Goal: Task Accomplishment & Management: Use online tool/utility

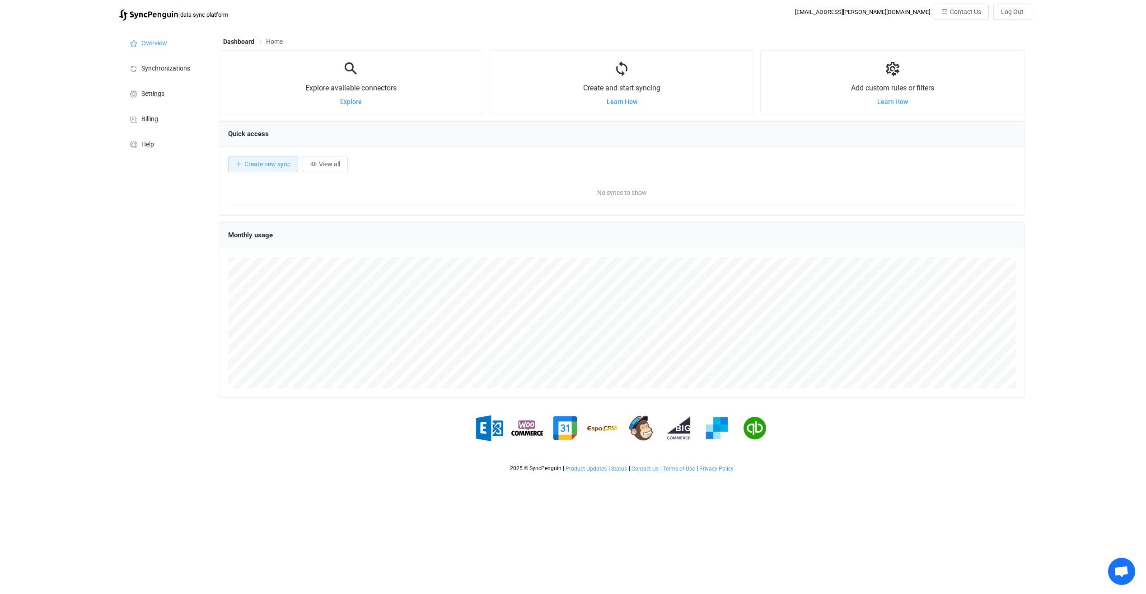
scroll to position [175, 807]
click at [365, 476] on html "| data sync platform [EMAIL_ADDRESS][PERSON_NAME][DOMAIN_NAME] Contact Us Log O…" at bounding box center [573, 238] width 1146 height 476
click at [103, 246] on div "| data sync platform [EMAIL_ADDRESS][PERSON_NAME][DOMAIN_NAME] Contact Us Log O…" at bounding box center [573, 240] width 1146 height 473
click at [165, 96] on li "Settings" at bounding box center [164, 92] width 90 height 25
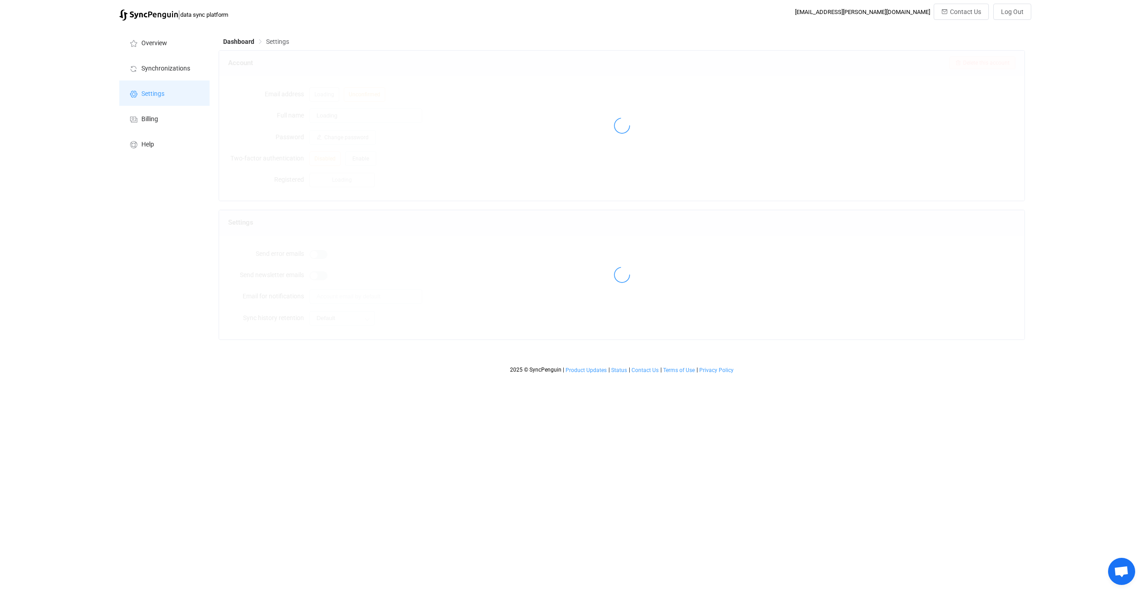
type input "[PERSON_NAME]"
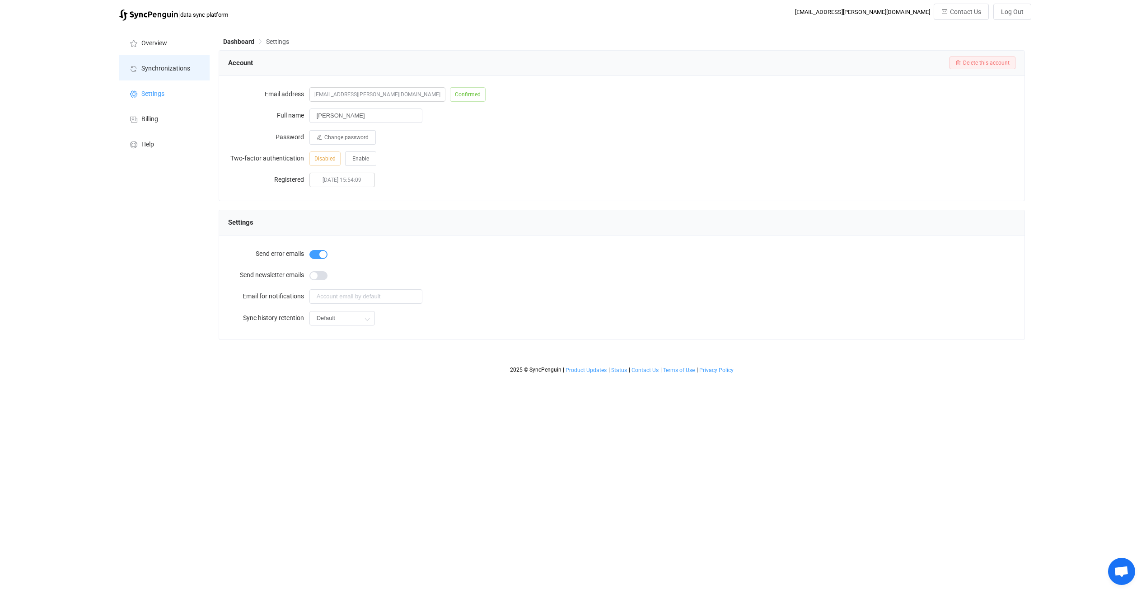
click at [162, 70] on span "Synchronizations" at bounding box center [165, 68] width 49 height 7
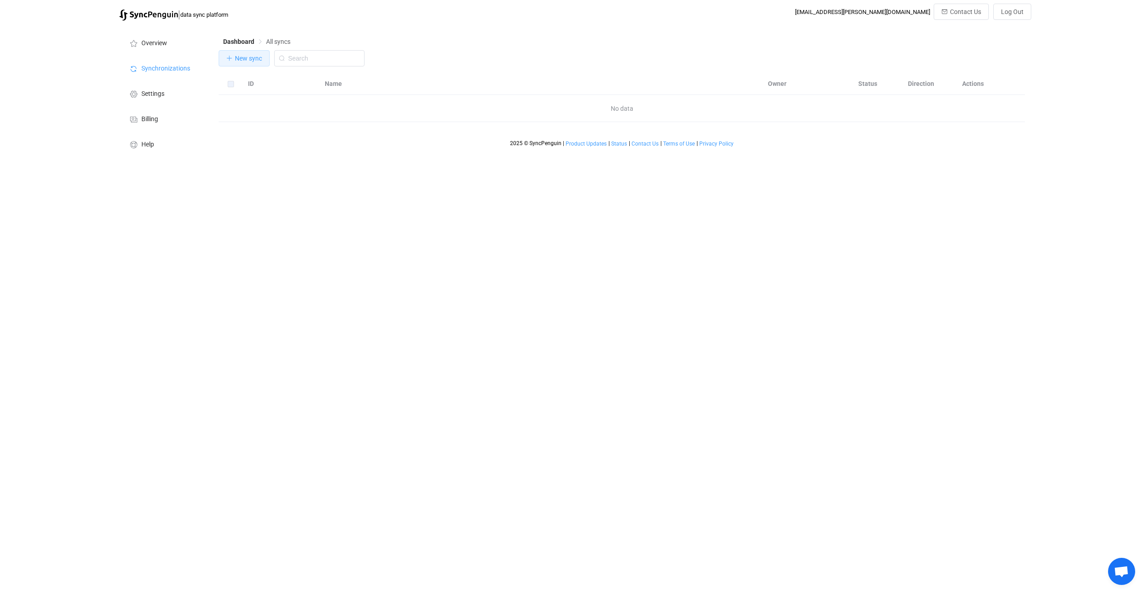
click at [238, 64] on button "New sync" at bounding box center [244, 58] width 51 height 16
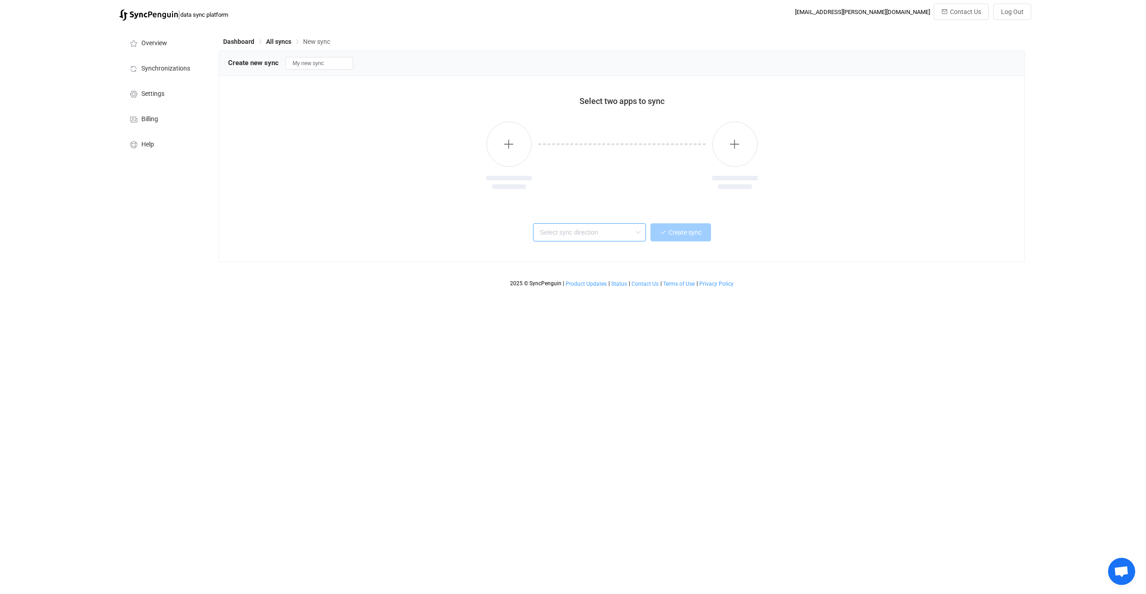
click at [593, 237] on input "text" at bounding box center [589, 232] width 113 height 18
click at [592, 261] on span "One or multiple two-way syncs" at bounding box center [581, 266] width 78 height 10
type input "Two-way"
click at [531, 215] on div "Select two apps to sync Two-way Create sync" at bounding box center [622, 169] width 806 height 186
click at [152, 121] on span "Billing" at bounding box center [149, 119] width 17 height 7
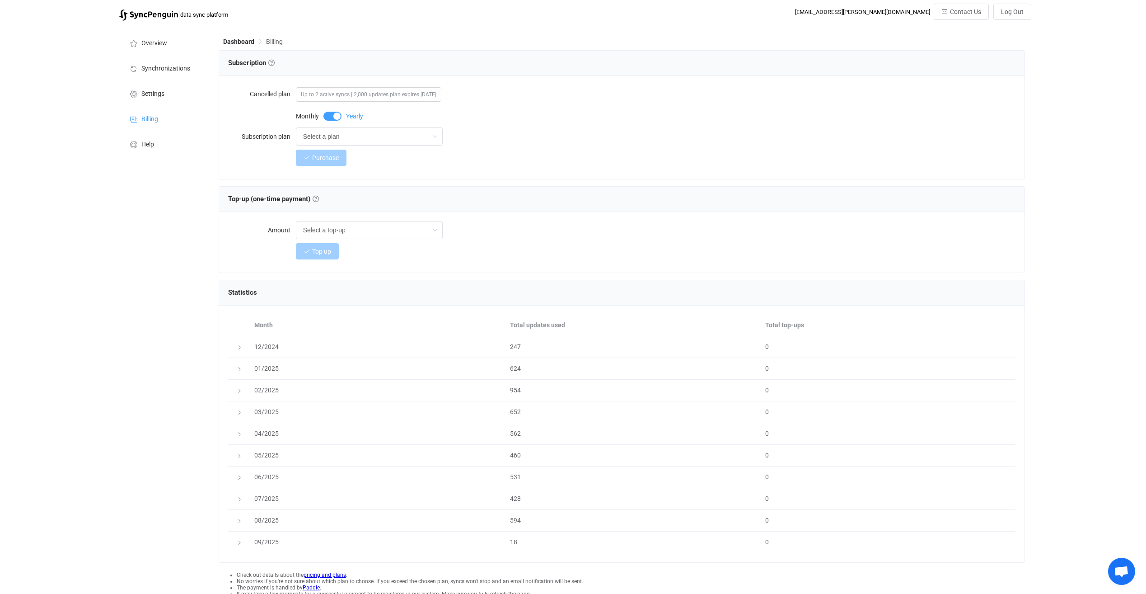
click at [166, 254] on div "Overview Synchronizations Settings Billing Help" at bounding box center [164, 331] width 99 height 613
click at [336, 144] on input "Select a plan" at bounding box center [369, 136] width 147 height 18
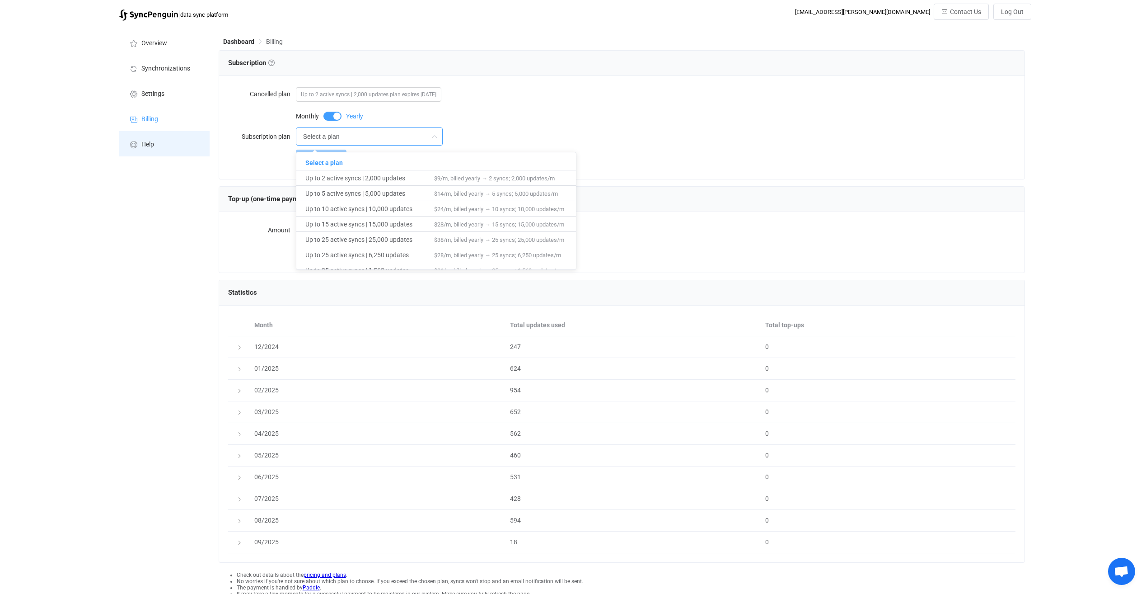
click at [174, 148] on li "Help" at bounding box center [164, 143] width 90 height 25
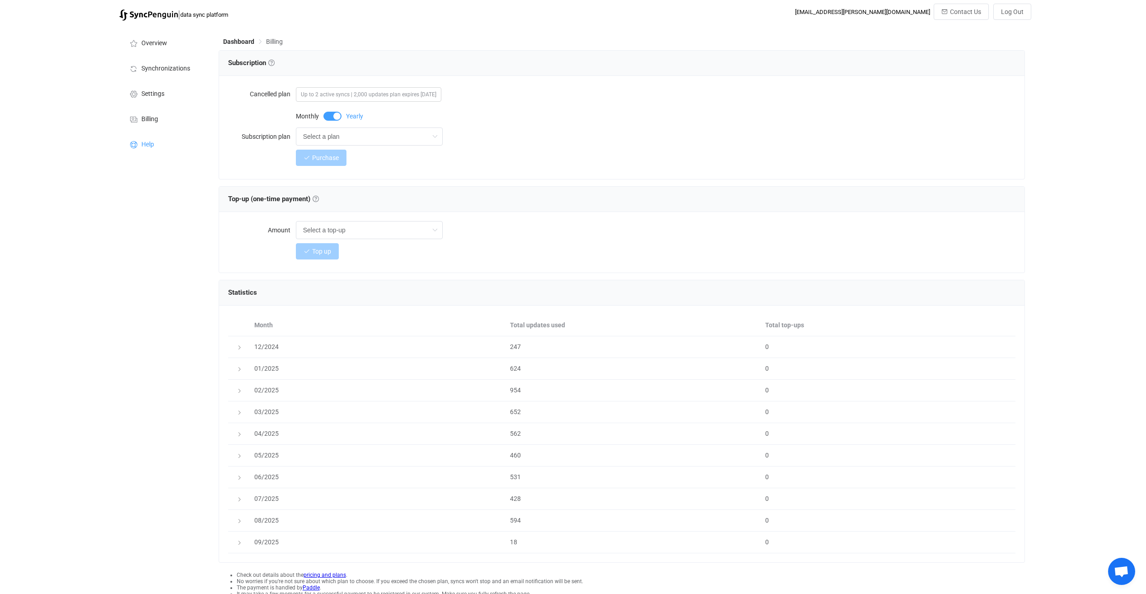
click at [172, 310] on div "Overview Synchronizations Settings Billing Help" at bounding box center [164, 331] width 99 height 613
click at [162, 121] on li "Billing" at bounding box center [164, 118] width 90 height 25
click at [163, 92] on span "Settings" at bounding box center [152, 93] width 23 height 7
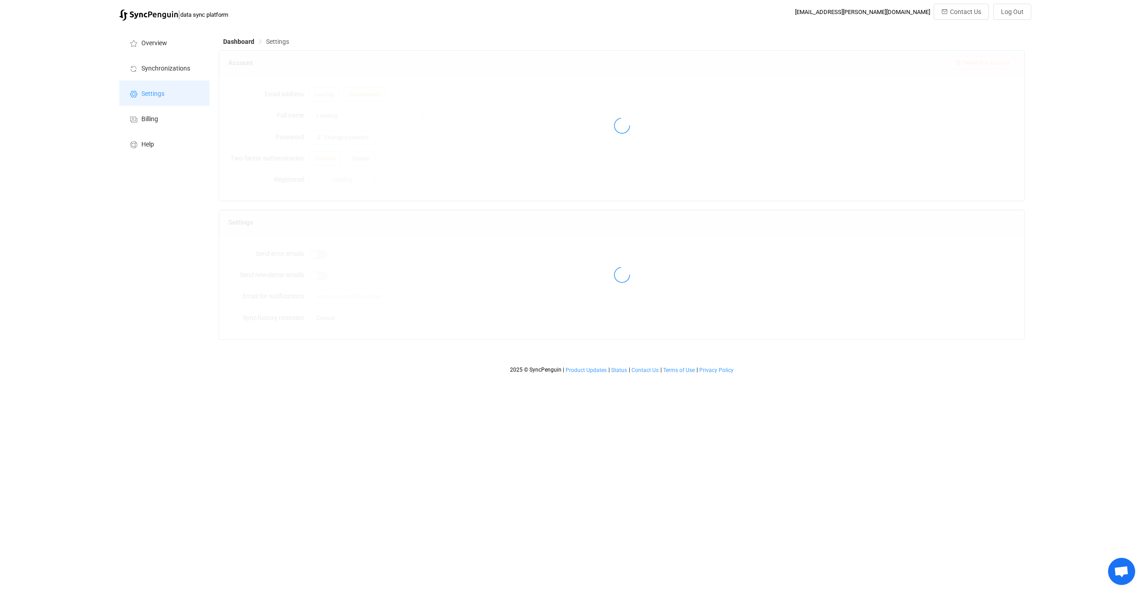
type input "[PERSON_NAME]"
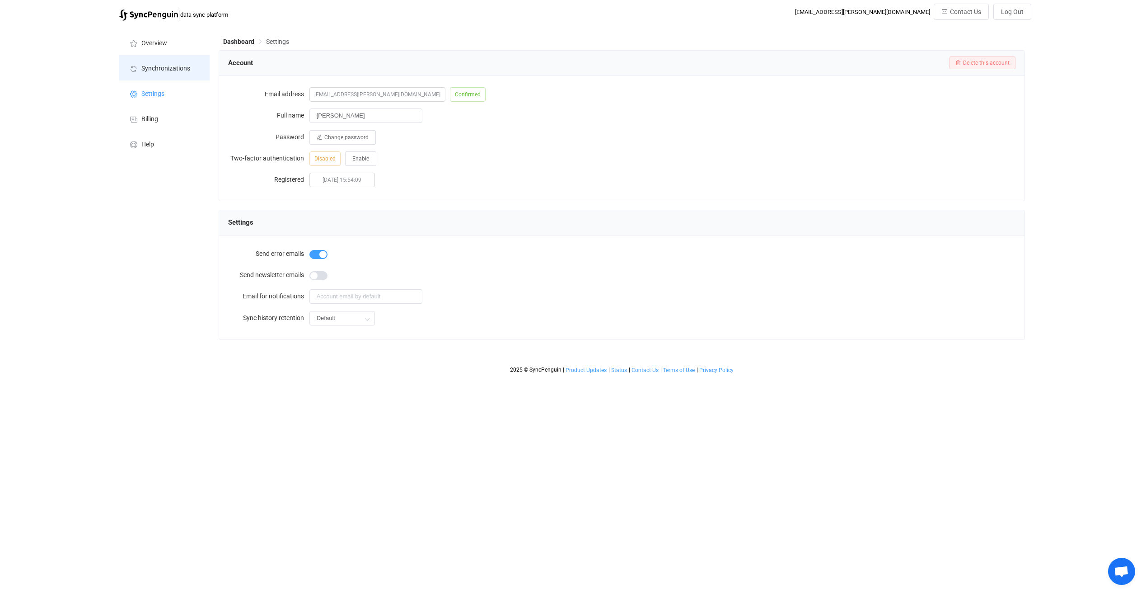
click at [169, 72] on li "Synchronizations" at bounding box center [164, 67] width 90 height 25
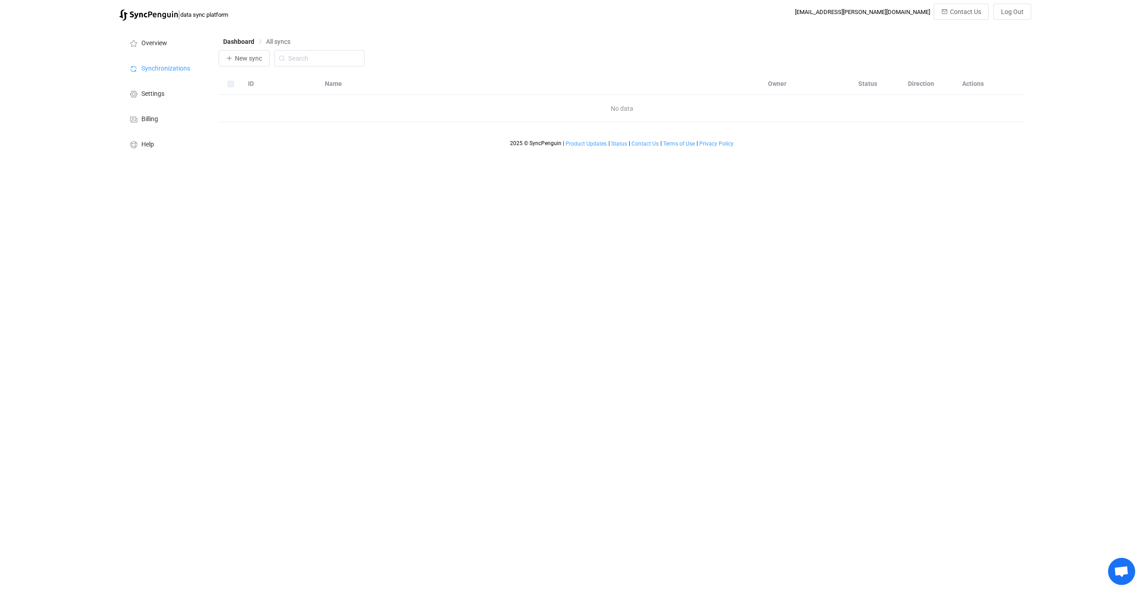
click at [400, 161] on html "| data sync platform [EMAIL_ADDRESS][PERSON_NAME][DOMAIN_NAME] Contact Us Log O…" at bounding box center [573, 80] width 1146 height 161
click at [338, 161] on html "| data sync platform [EMAIL_ADDRESS][PERSON_NAME][DOMAIN_NAME] Contact Us Log O…" at bounding box center [573, 80] width 1146 height 161
click at [568, 161] on html "| data sync platform [EMAIL_ADDRESS][PERSON_NAME][DOMAIN_NAME] Contact Us Log O…" at bounding box center [573, 80] width 1146 height 161
click at [530, 161] on html "| data sync platform [EMAIL_ADDRESS][PERSON_NAME][DOMAIN_NAME] Contact Us Log O…" at bounding box center [573, 80] width 1146 height 161
click at [135, 60] on li "Synchronizations" at bounding box center [164, 67] width 90 height 25
